Goal: Information Seeking & Learning: Learn about a topic

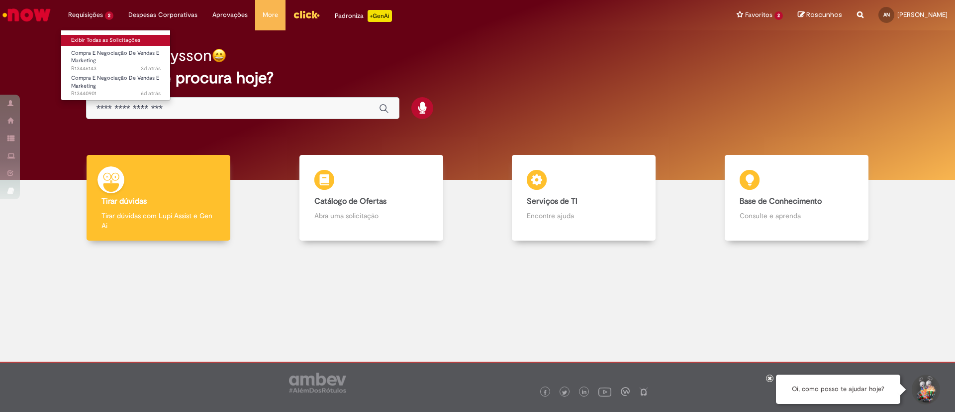
click at [100, 36] on link "Exibir Todas as Solicitações" at bounding box center [115, 40] width 109 height 11
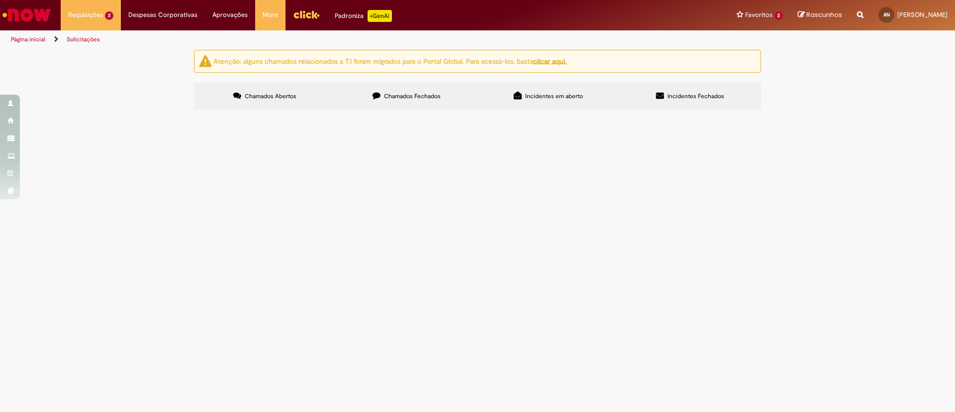
click at [395, 107] on label "Chamados Fechados" at bounding box center [407, 96] width 142 height 27
click at [0, 0] on span "Boa tarde solicito acesso ao VMV de NAB por favor: 1. NBZ Pep Trade AS Rota - E…" at bounding box center [0, 0] width 0 height 0
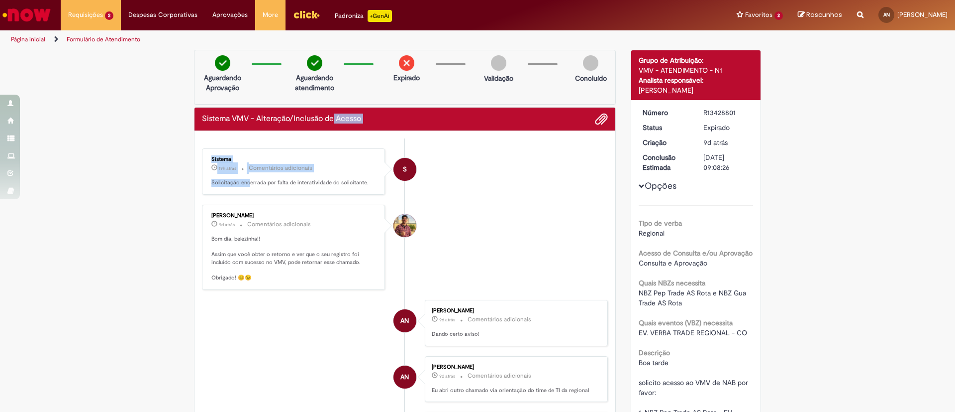
drag, startPoint x: 242, startPoint y: 129, endPoint x: 355, endPoint y: 124, distance: 113.1
drag, startPoint x: 339, startPoint y: 184, endPoint x: 194, endPoint y: 184, distance: 145.8
click at [236, 190] on div "Sistema 19h atrás 19 horas atrás Comentários adicionais Solicitação encerrada p…" at bounding box center [293, 171] width 177 height 40
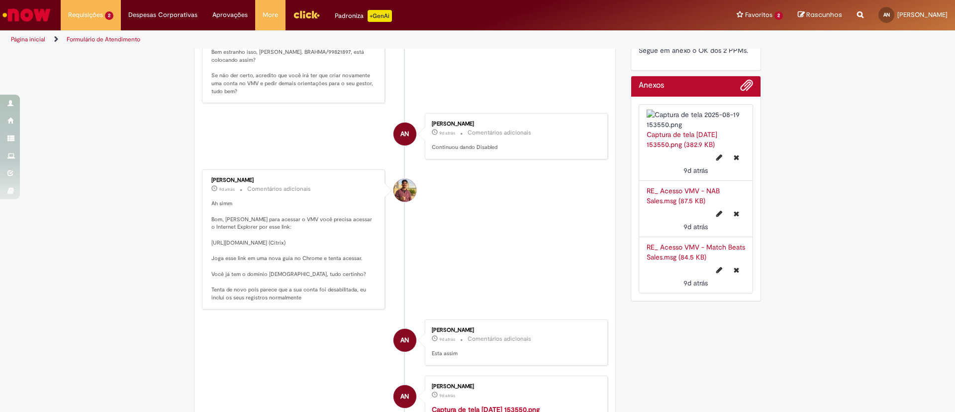
scroll to position [448, 0]
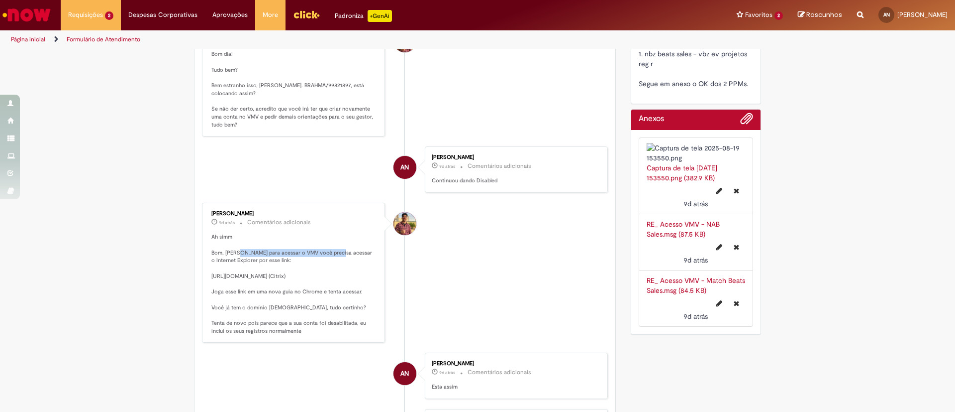
drag, startPoint x: 232, startPoint y: 252, endPoint x: 344, endPoint y: 248, distance: 112.5
click at [342, 249] on p "Ah simm Bom, [PERSON_NAME] para acessar o VMV você precisa acessar o Internet E…" at bounding box center [295, 284] width 166 height 102
click at [355, 253] on p "Ah simm Bom, [PERSON_NAME] para acessar o VMV você precisa acessar o Internet E…" at bounding box center [295, 284] width 166 height 102
drag, startPoint x: 248, startPoint y: 256, endPoint x: 222, endPoint y: 256, distance: 25.9
click at [222, 256] on p "Ah simm Bom, [PERSON_NAME] para acessar o VMV você precisa acessar o Internet E…" at bounding box center [295, 284] width 166 height 102
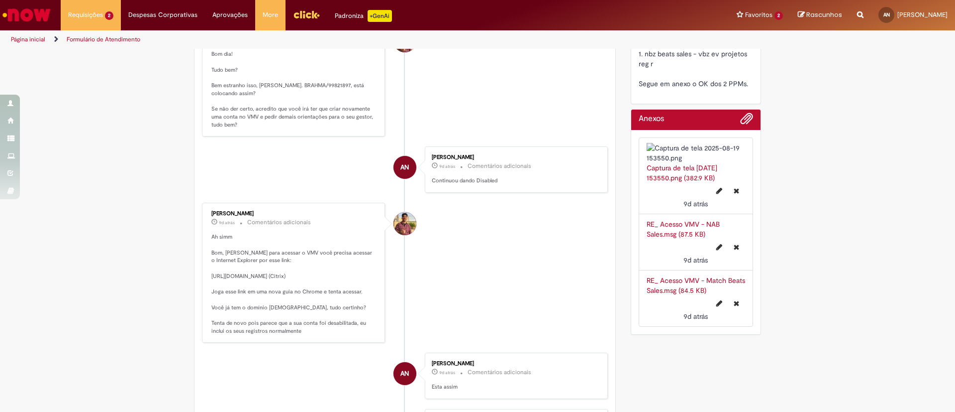
click at [254, 271] on p "Ah simm Bom, [PERSON_NAME] para acessar o VMV você precisa acessar o Internet E…" at bounding box center [295, 284] width 166 height 102
drag, startPoint x: 344, startPoint y: 275, endPoint x: 233, endPoint y: 278, distance: 111.0
click at [233, 278] on p "Ah simm Bom, [PERSON_NAME] para acessar o VMV você precisa acessar o Internet E…" at bounding box center [295, 284] width 166 height 102
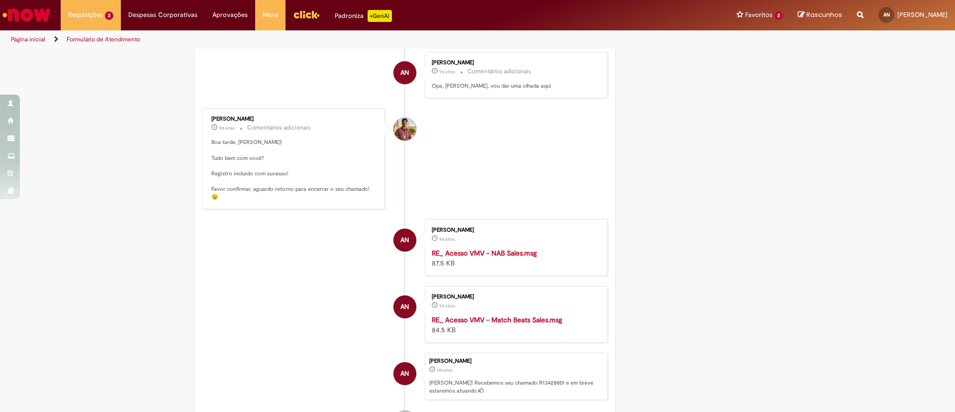
scroll to position [896, 0]
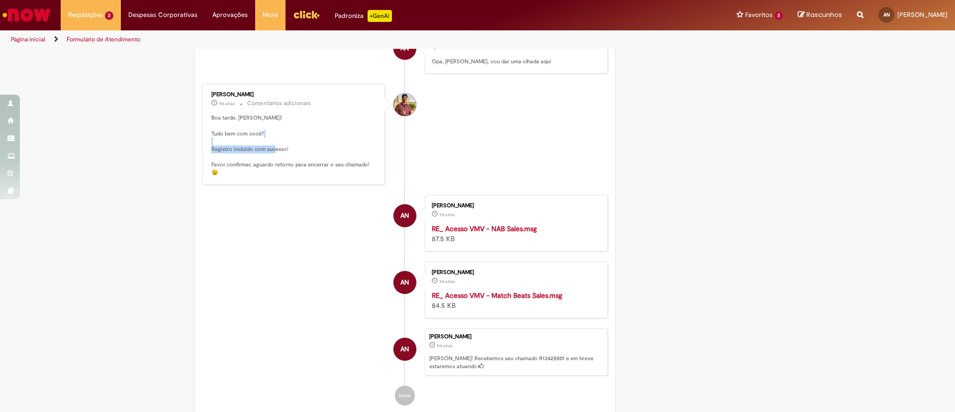
drag, startPoint x: 213, startPoint y: 238, endPoint x: 298, endPoint y: 238, distance: 84.6
click at [298, 177] on p "Boa tarde, [PERSON_NAME]! Tudo bem com você? Registro incluído com sucesso! Fav…" at bounding box center [295, 145] width 166 height 63
click at [299, 177] on p "Boa tarde, [PERSON_NAME]! Tudo bem com você? Registro incluído com sucesso! Fav…" at bounding box center [295, 145] width 166 height 63
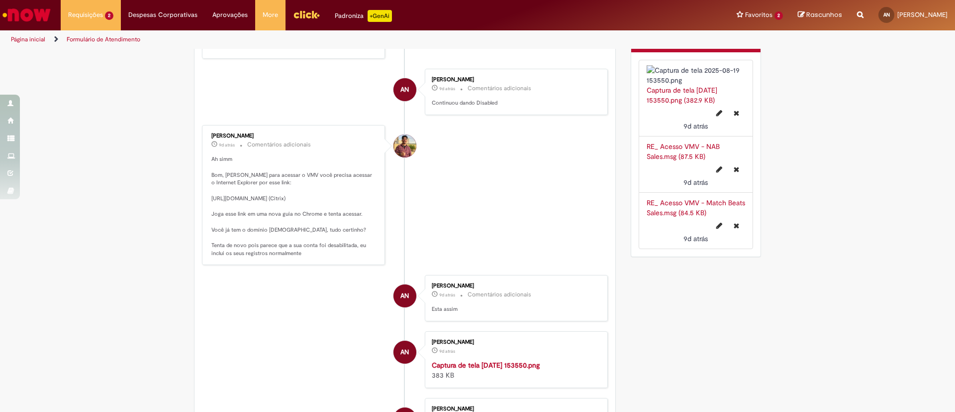
scroll to position [523, 0]
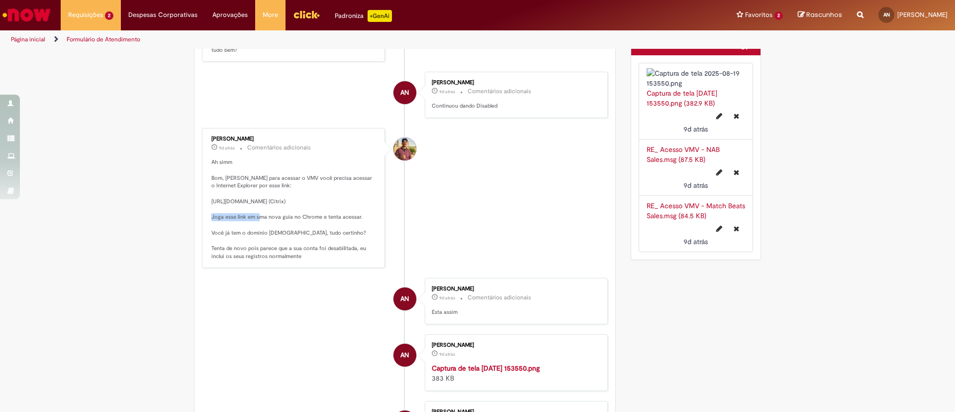
drag, startPoint x: 356, startPoint y: 203, endPoint x: 283, endPoint y: 202, distance: 73.2
click at [283, 202] on p "Ah simm Bom, [PERSON_NAME] para acessar o VMV você precisa acessar o Internet E…" at bounding box center [295, 209] width 166 height 102
click at [256, 202] on p "Ah simm Bom, [PERSON_NAME] para acessar o VMV você precisa acessar o Internet E…" at bounding box center [295, 209] width 166 height 102
drag, startPoint x: 204, startPoint y: 203, endPoint x: 316, endPoint y: 199, distance: 112.6
click at [316, 199] on div "[PERSON_NAME] 9d atrás 9 dias atrás Comentários adicionais Ah simm Bom, [PERSON…" at bounding box center [293, 198] width 177 height 134
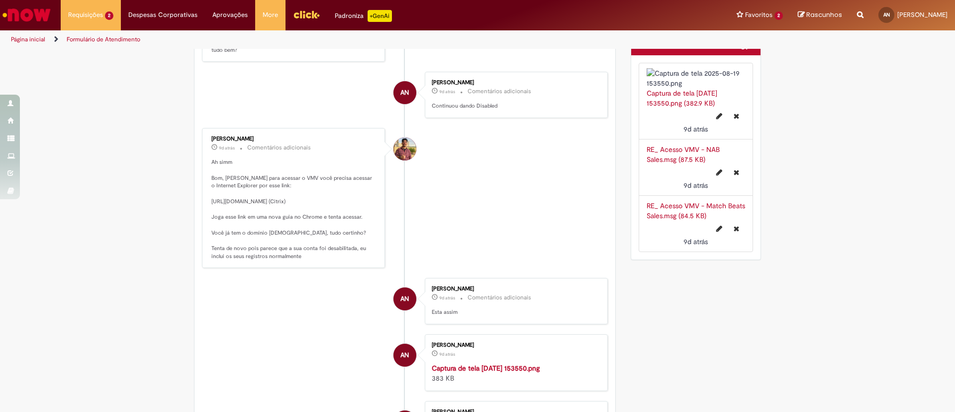
click at [355, 205] on p "Ah simm Bom, [PERSON_NAME] para acessar o VMV você precisa acessar o Internet E…" at bounding box center [295, 209] width 166 height 102
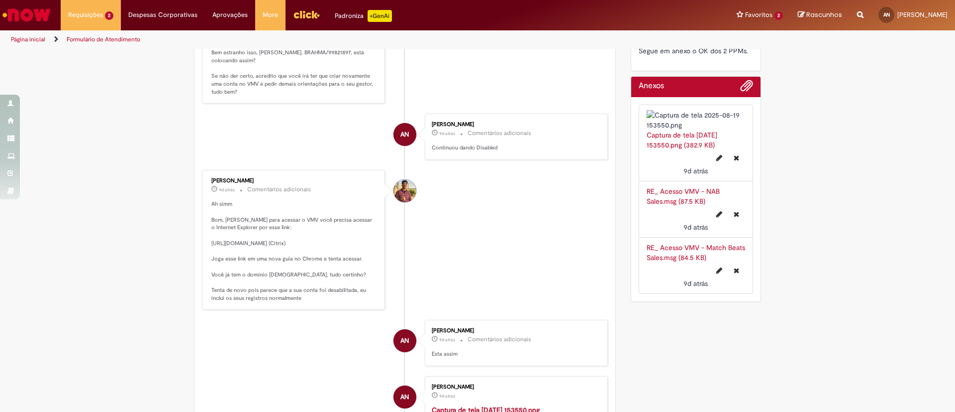
scroll to position [448, 0]
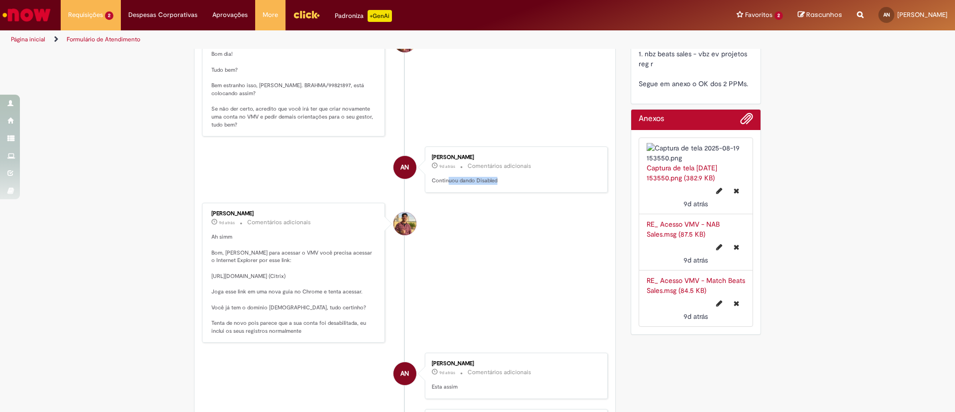
drag, startPoint x: 463, startPoint y: 180, endPoint x: 439, endPoint y: 180, distance: 23.4
click at [441, 180] on p "Continuou dando Disabled" at bounding box center [515, 181] width 166 height 8
click at [439, 180] on p "Continuou dando Disabled" at bounding box center [515, 181] width 166 height 8
drag, startPoint x: 434, startPoint y: 183, endPoint x: 415, endPoint y: 183, distance: 18.9
click at [415, 183] on li "AN Allysson Belle Dalla Nora 9d atrás 9 dias atrás Comentários adicionais Conti…" at bounding box center [405, 169] width 406 height 46
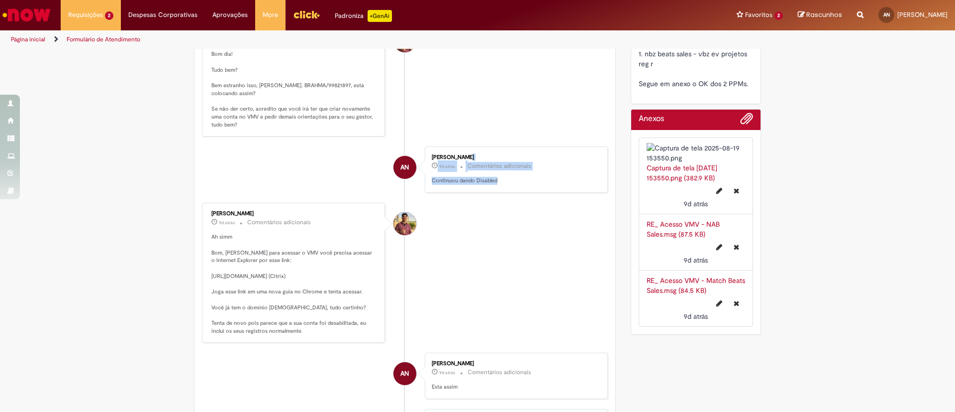
click at [480, 182] on p "Continuou dando Disabled" at bounding box center [515, 181] width 166 height 8
click at [509, 182] on p "Continuou dando Disabled" at bounding box center [515, 181] width 166 height 8
drag, startPoint x: 275, startPoint y: 84, endPoint x: 324, endPoint y: 84, distance: 49.8
click at [324, 84] on p "Bom dia! Tudo bem? Bem estranho isso, [PERSON_NAME]. BRAHMA/99821897, está colo…" at bounding box center [295, 89] width 166 height 78
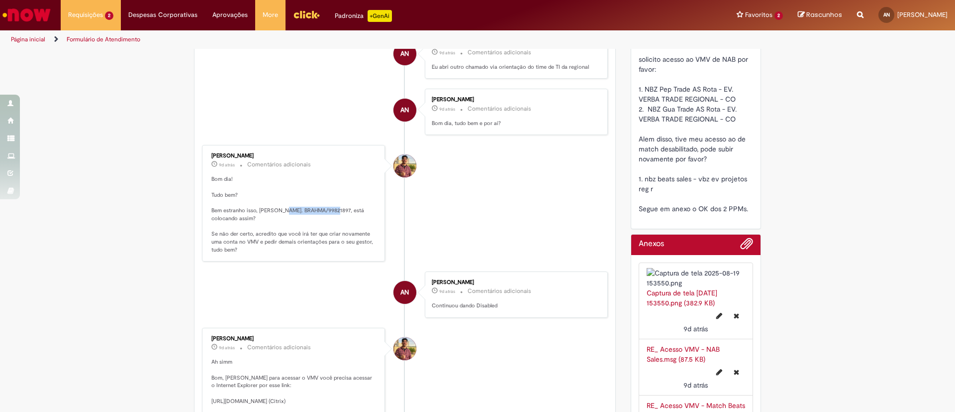
scroll to position [299, 0]
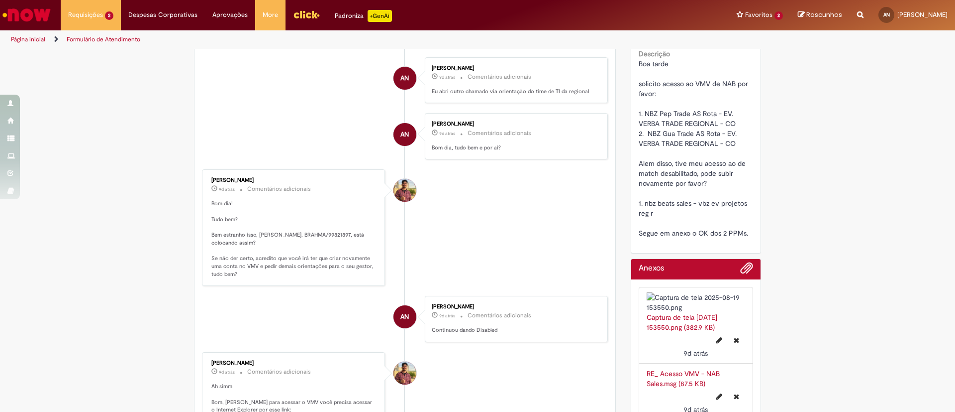
click at [306, 250] on p "Bom dia! Tudo bem? Bem estranho isso, [PERSON_NAME]. BRAHMA/99821897, está colo…" at bounding box center [295, 239] width 166 height 78
drag, startPoint x: 276, startPoint y: 233, endPoint x: 321, endPoint y: 234, distance: 45.8
click at [321, 234] on p "Bom dia! Tudo bem? Bem estranho isso, [PERSON_NAME]. BRAHMA/99821897, está colo…" at bounding box center [295, 239] width 166 height 78
click at [313, 235] on p "Bom dia! Tudo bem? Bem estranho isso, [PERSON_NAME]. BRAHMA/99821897, está colo…" at bounding box center [295, 239] width 166 height 78
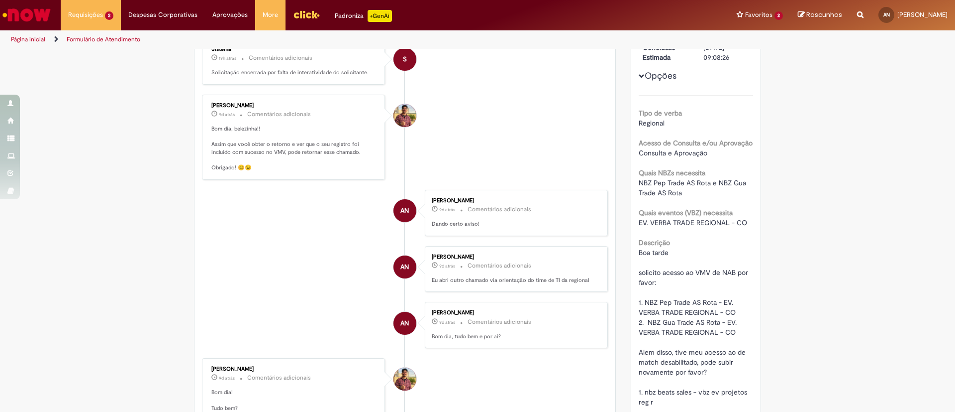
scroll to position [75, 0]
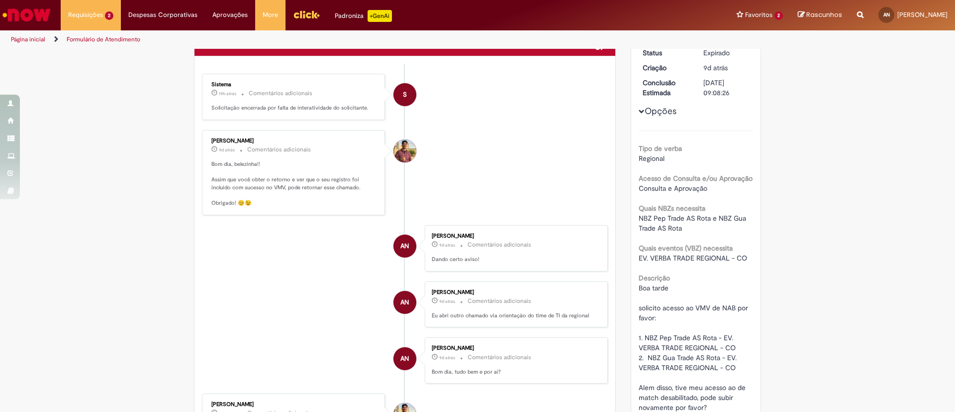
drag, startPoint x: 228, startPoint y: 172, endPoint x: 324, endPoint y: 184, distance: 96.7
click at [323, 183] on p "Bom dia, belezinha!! Assim que você obter o retorno e ver que o seu registro fo…" at bounding box center [295, 183] width 166 height 47
drag, startPoint x: 296, startPoint y: 186, endPoint x: 277, endPoint y: 178, distance: 20.3
click at [279, 178] on p "Bom dia, belezinha!! Assim que você obter o retorno e ver que o seu registro fo…" at bounding box center [295, 183] width 166 height 47
click at [316, 178] on p "Bom dia, belezinha!! Assim que você obter o retorno e ver que o seu registro fo…" at bounding box center [295, 183] width 166 height 47
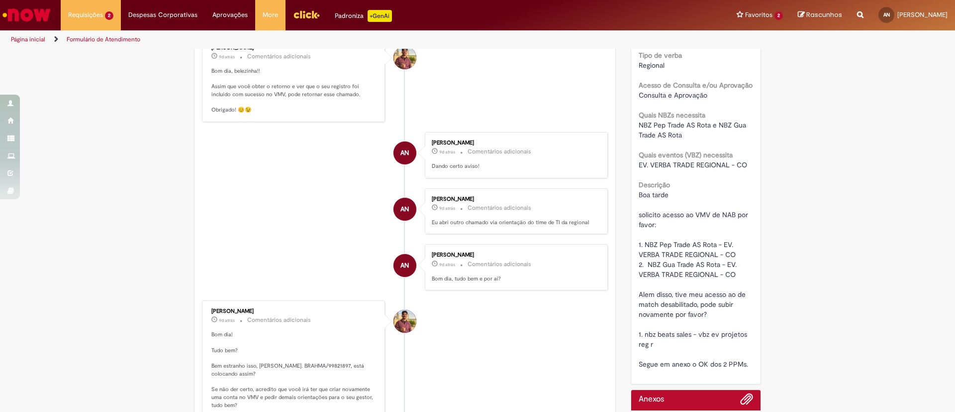
scroll to position [0, 0]
